Goal: Find specific page/section: Locate a particular part of the current website

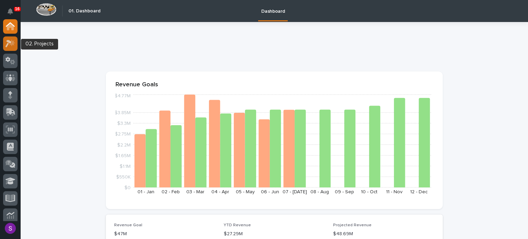
click at [3, 43] on div at bounding box center [10, 43] width 14 height 14
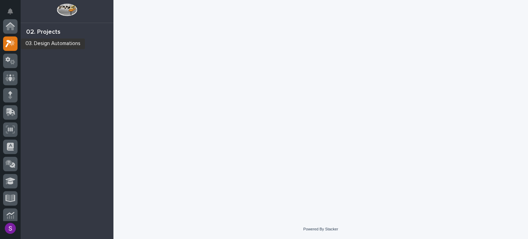
scroll to position [17, 0]
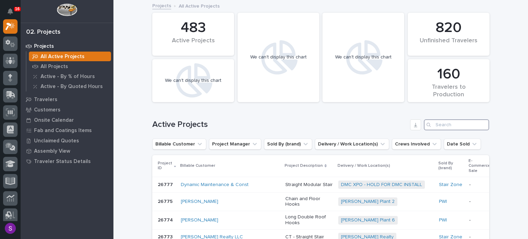
click at [453, 123] on input "Search" at bounding box center [456, 124] width 65 height 11
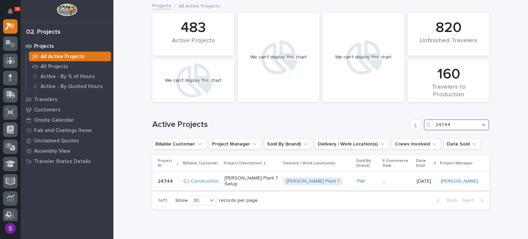
type input "24744"
click at [359, 177] on div "PWI" at bounding box center [367, 181] width 21 height 11
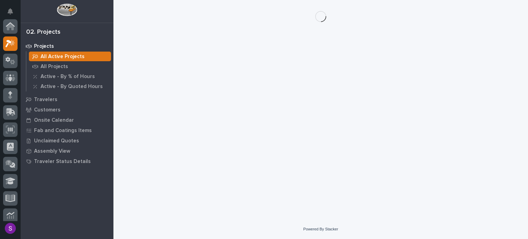
scroll to position [17, 0]
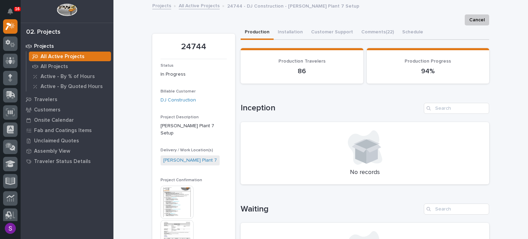
drag, startPoint x: 182, startPoint y: 196, endPoint x: 264, endPoint y: 149, distance: 94.8
click at [182, 196] on img at bounding box center [176, 201] width 33 height 33
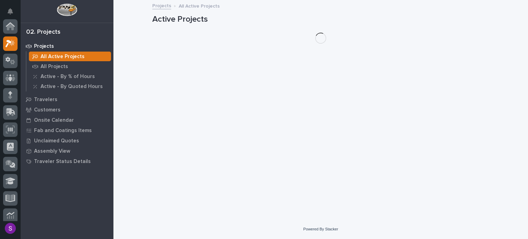
scroll to position [17, 0]
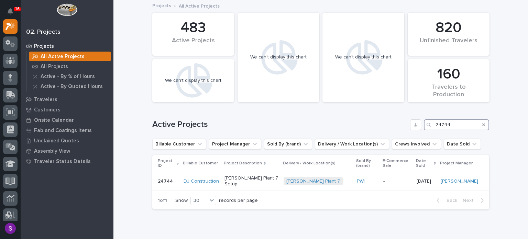
drag, startPoint x: 453, startPoint y: 124, endPoint x: 506, endPoint y: 143, distance: 55.8
click at [405, 130] on div "Active Projects 24744" at bounding box center [320, 121] width 337 height 33
type input "26297"
click at [277, 185] on p "[PERSON_NAME] Service Building - Plant Setup" at bounding box center [253, 181] width 60 height 12
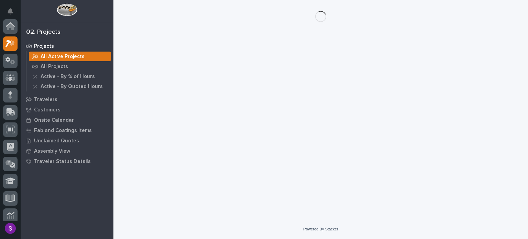
scroll to position [17, 0]
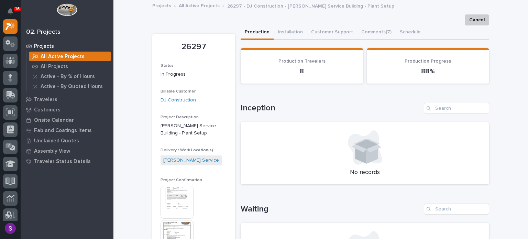
click at [181, 199] on img at bounding box center [176, 201] width 33 height 33
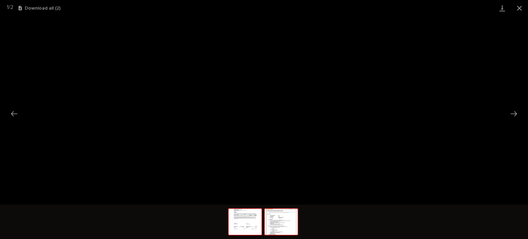
click at [276, 218] on img at bounding box center [280, 221] width 33 height 26
